Goal: Find specific page/section: Find specific page/section

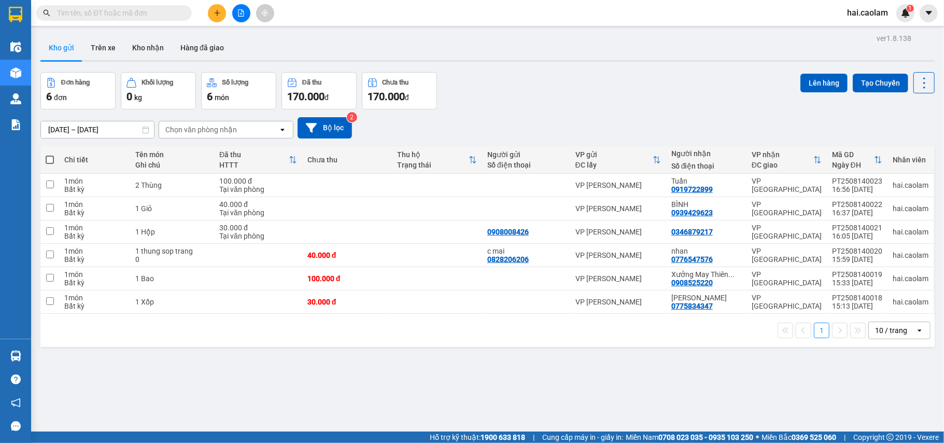
click at [158, 17] on input "text" at bounding box center [118, 12] width 122 height 11
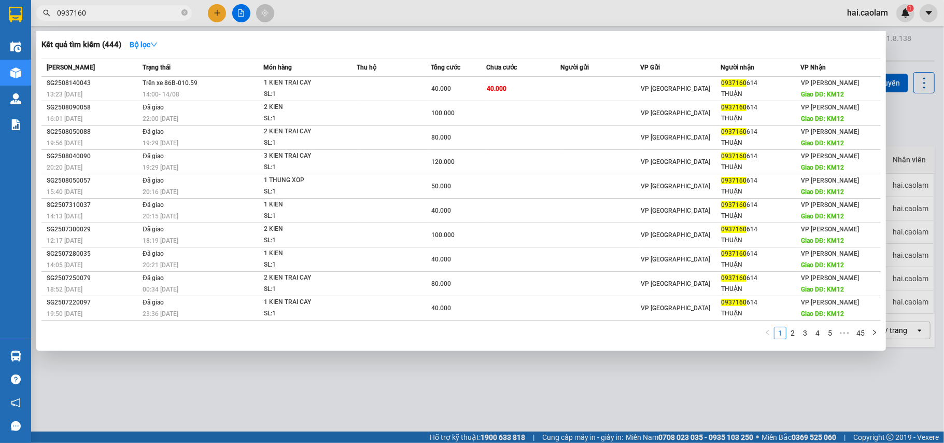
type input "0937160"
click at [185, 17] on span at bounding box center [185, 13] width 6 height 10
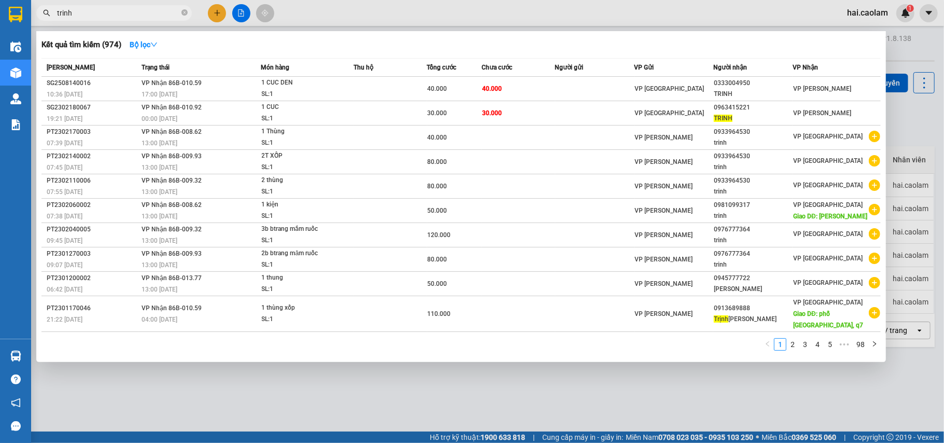
type input "trinh"
